Goal: Register for event/course

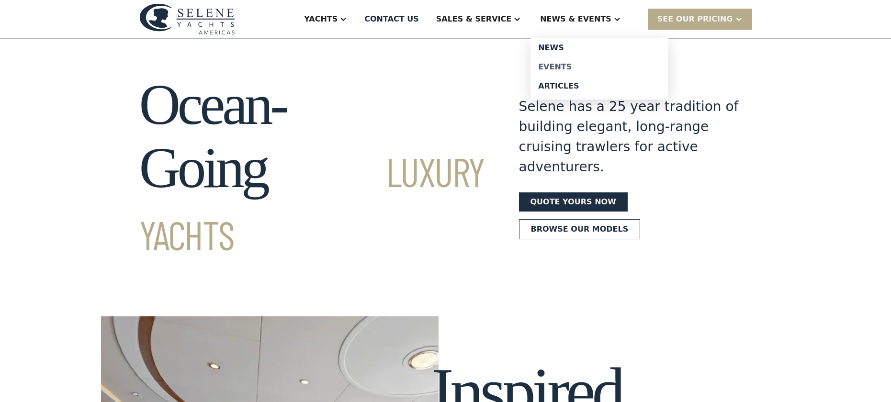
click at [581, 64] on div "Events" at bounding box center [599, 67] width 123 height 8
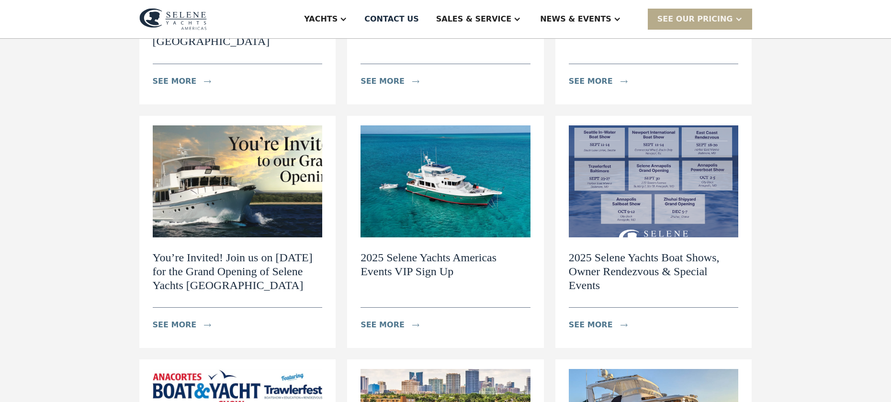
scroll to position [311, 0]
click at [771, 260] on div "Events - Navigating the World of Exclusive Yachts News view details Navigating …" at bounding box center [445, 194] width 891 height 932
click at [778, 279] on div "Events - Navigating the World of Exclusive Yachts News view details Navigating …" at bounding box center [445, 194] width 891 height 932
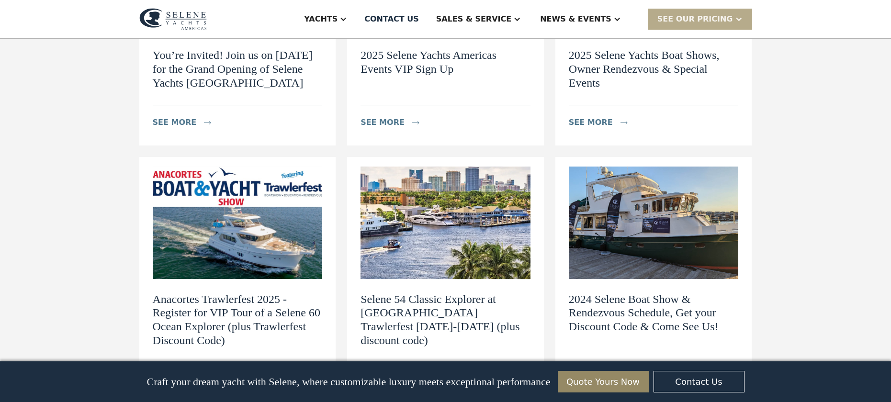
scroll to position [499, 0]
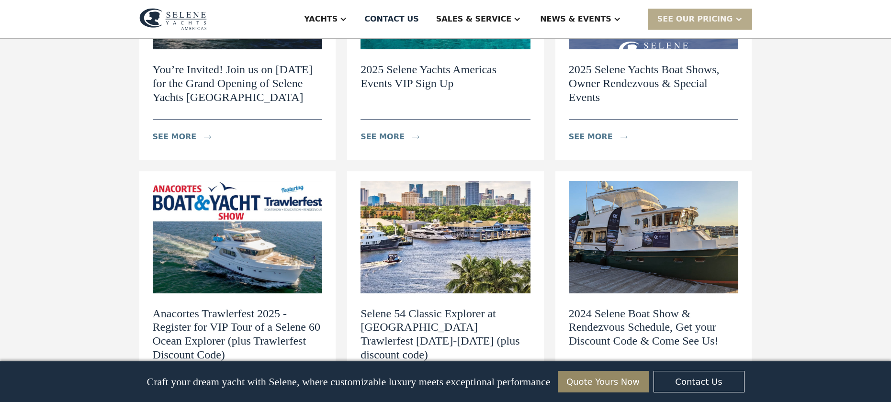
click at [90, 272] on div "Events - Navigating the World of Exclusive Yachts News view details Navigating …" at bounding box center [445, 6] width 891 height 932
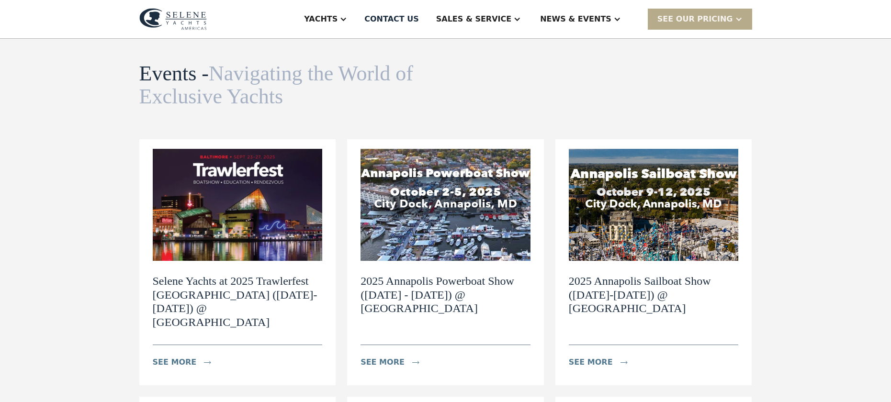
scroll to position [107, 0]
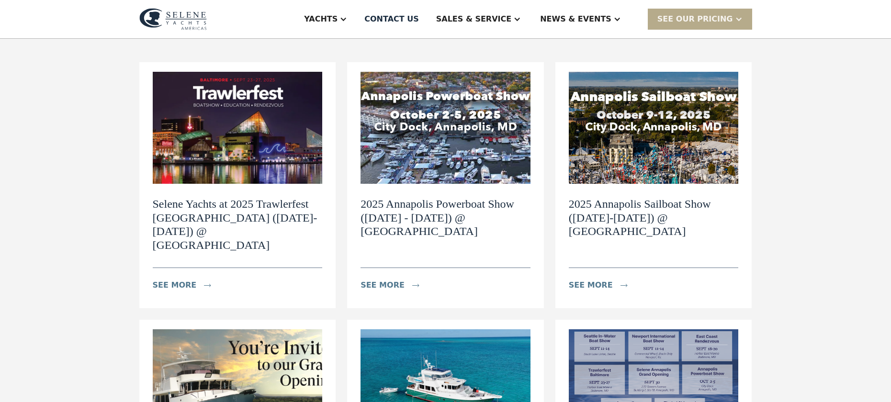
drag, startPoint x: 603, startPoint y: 110, endPoint x: 738, endPoint y: 289, distance: 224.7
click at [603, 110] on img at bounding box center [654, 128] width 170 height 112
click at [632, 90] on img at bounding box center [654, 128] width 170 height 112
click at [632, 96] on img at bounding box center [654, 128] width 170 height 112
